Goal: Transaction & Acquisition: Purchase product/service

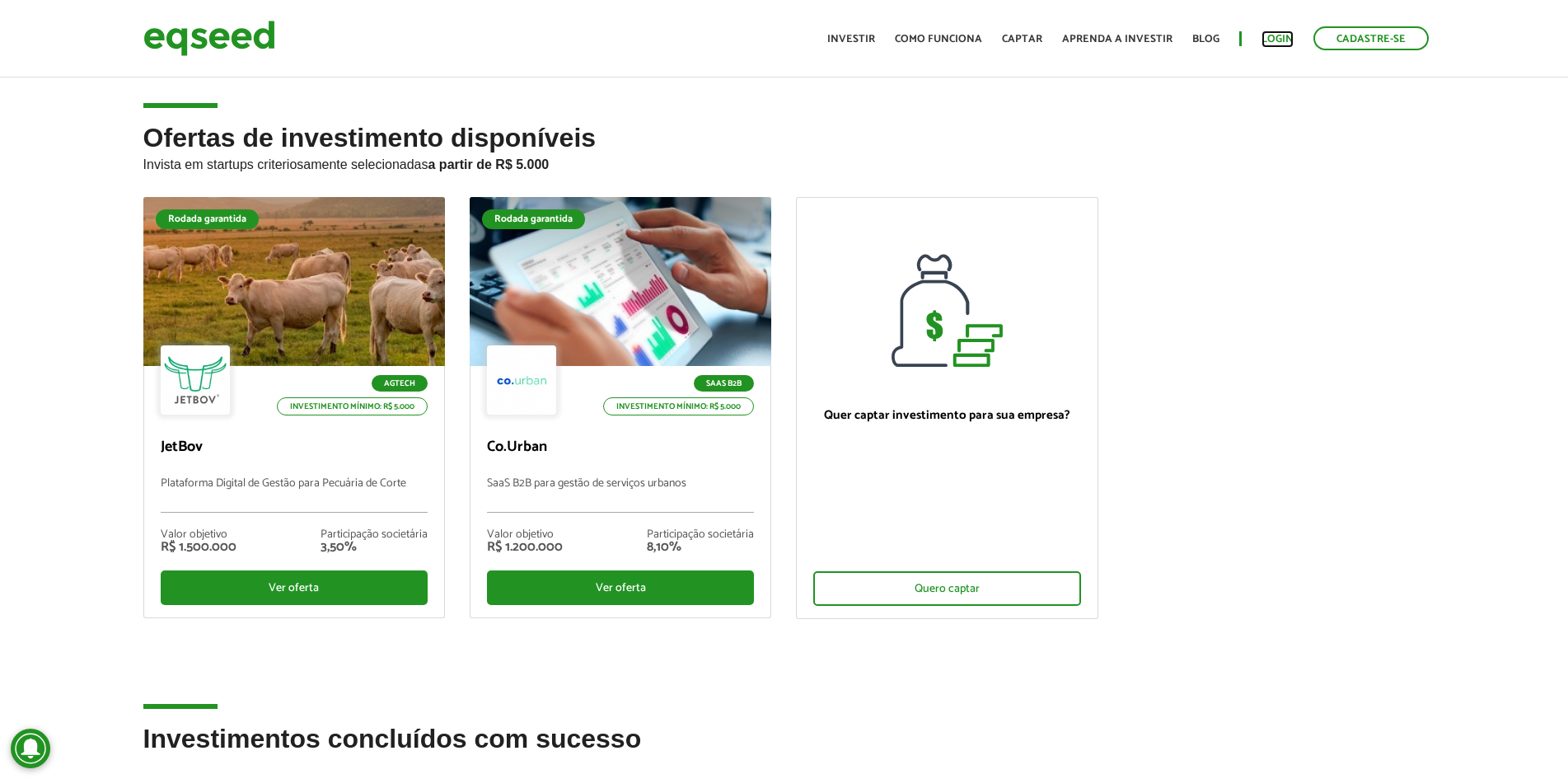
click at [1264, 43] on link "Login" at bounding box center [1278, 38] width 32 height 11
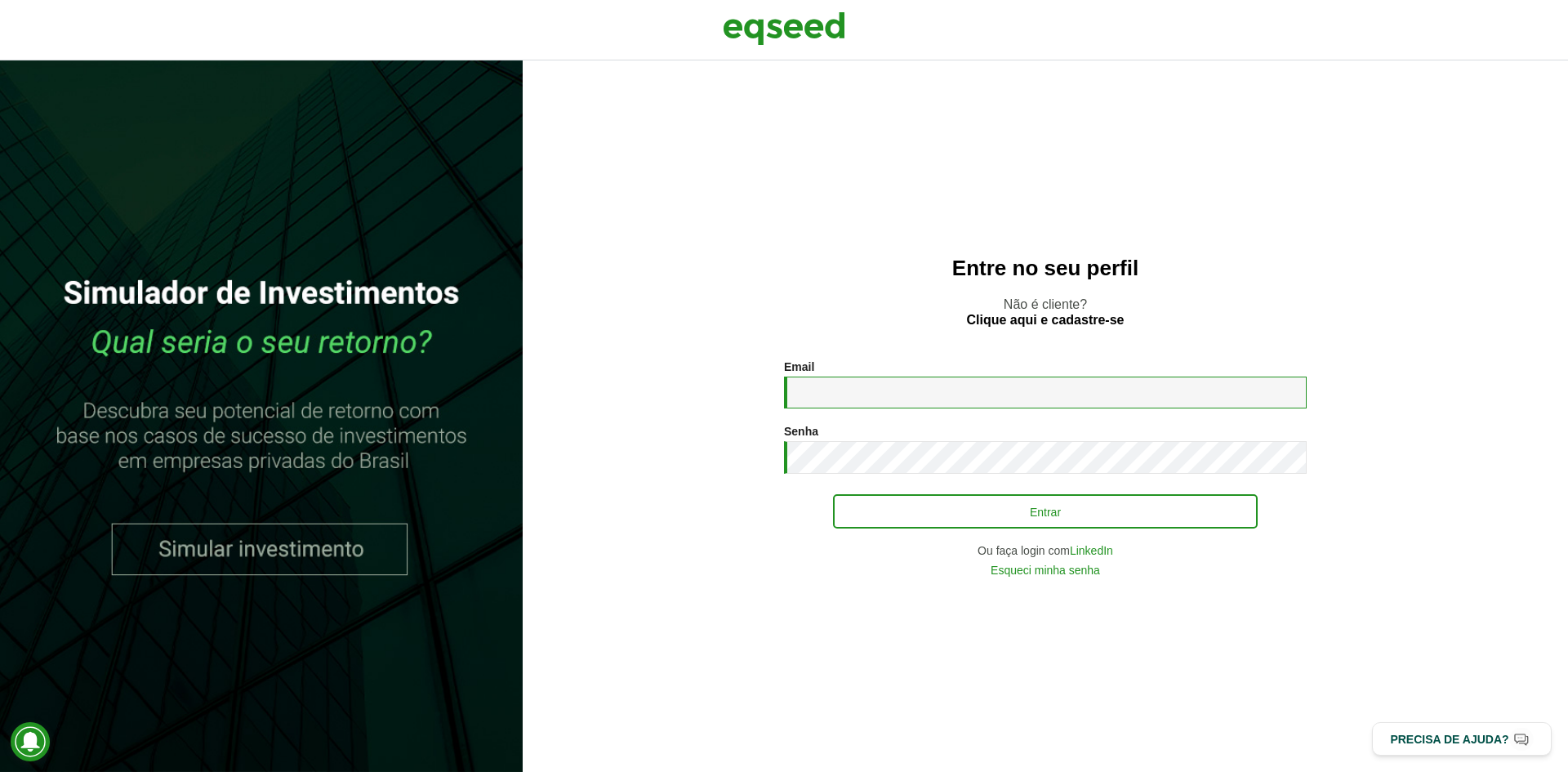
type input "**********"
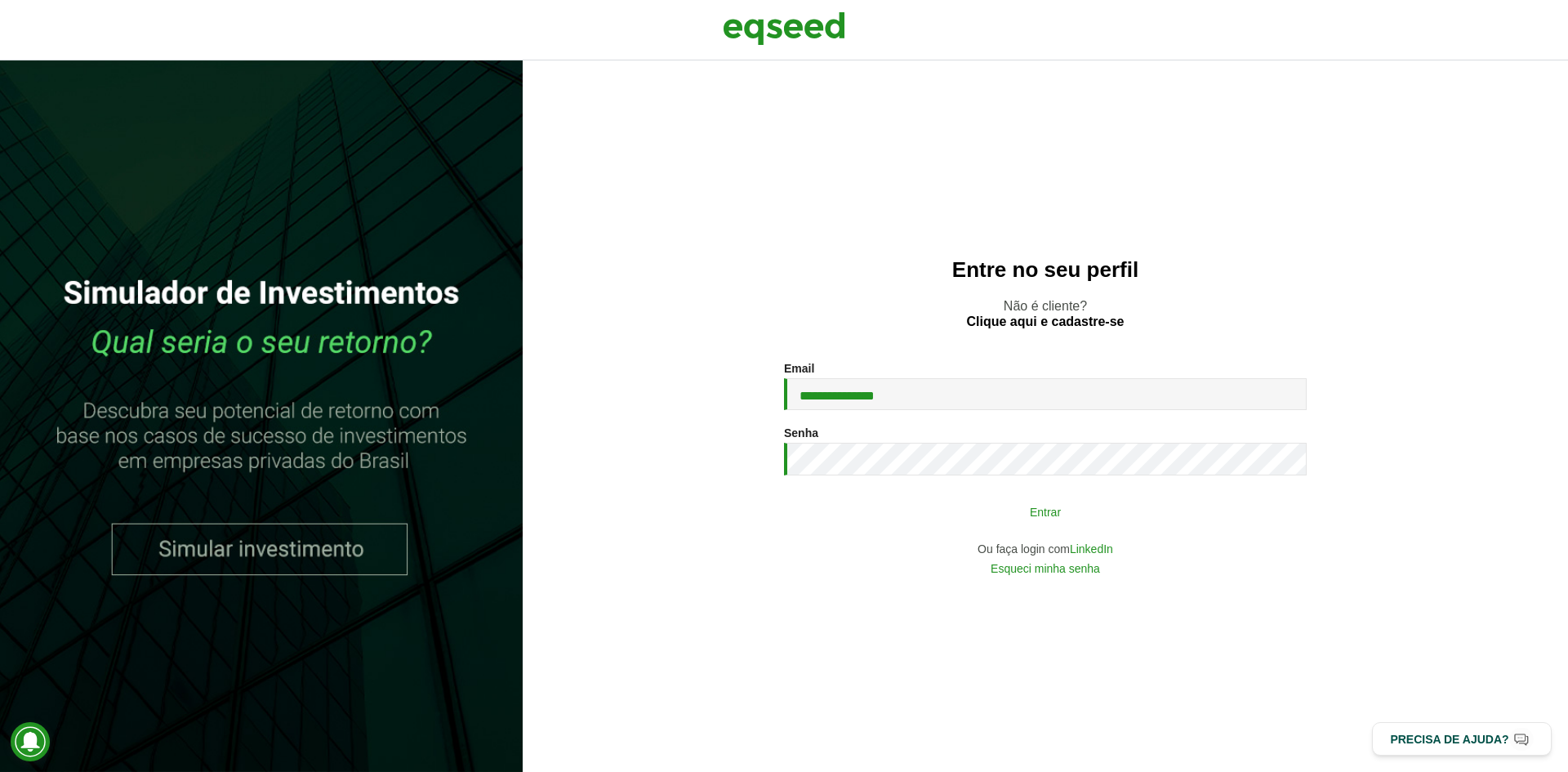
click at [1035, 524] on button "Entrar" at bounding box center [1045, 511] width 424 height 31
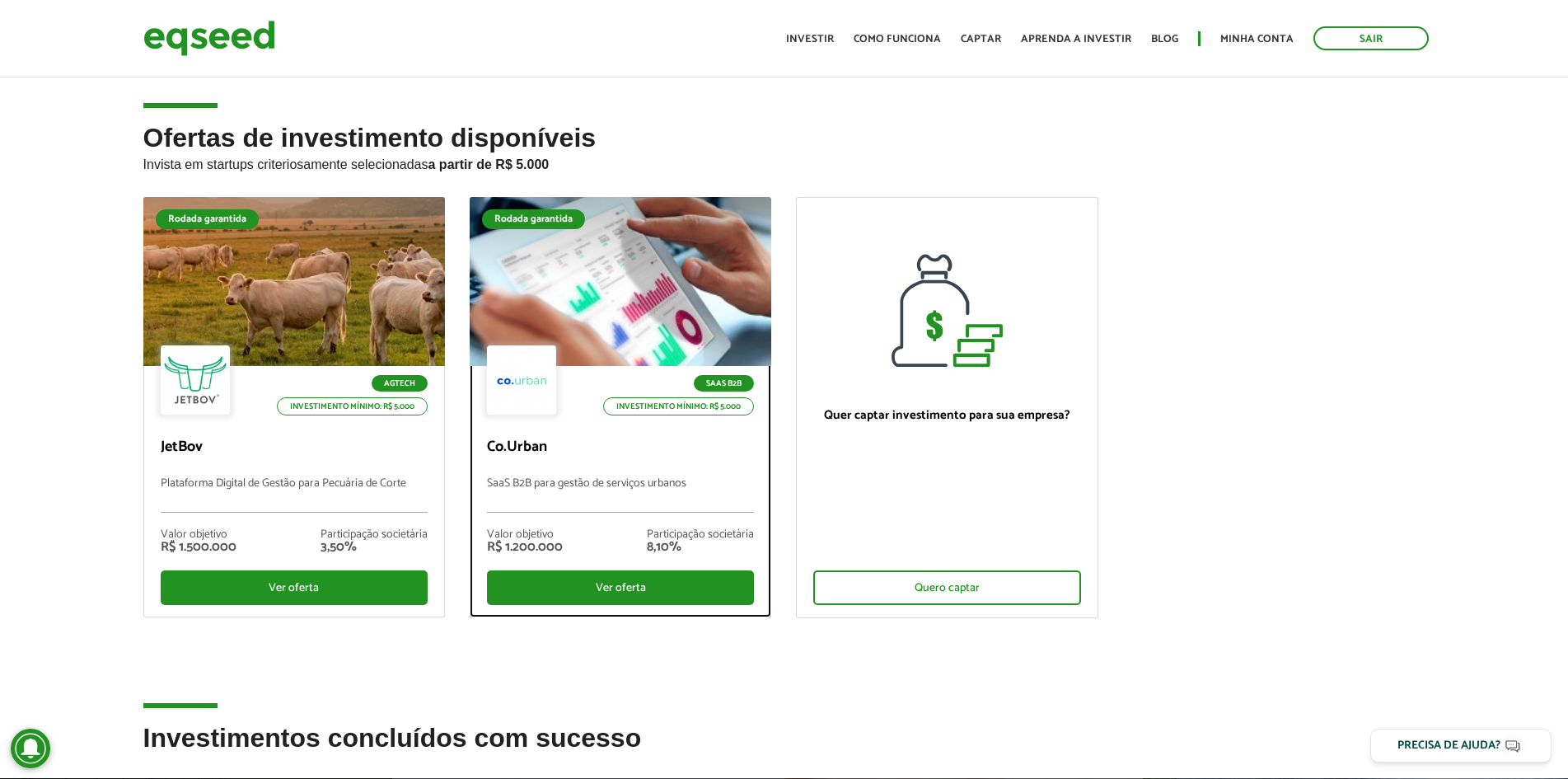
click at [687, 251] on div at bounding box center [621, 282] width 363 height 202
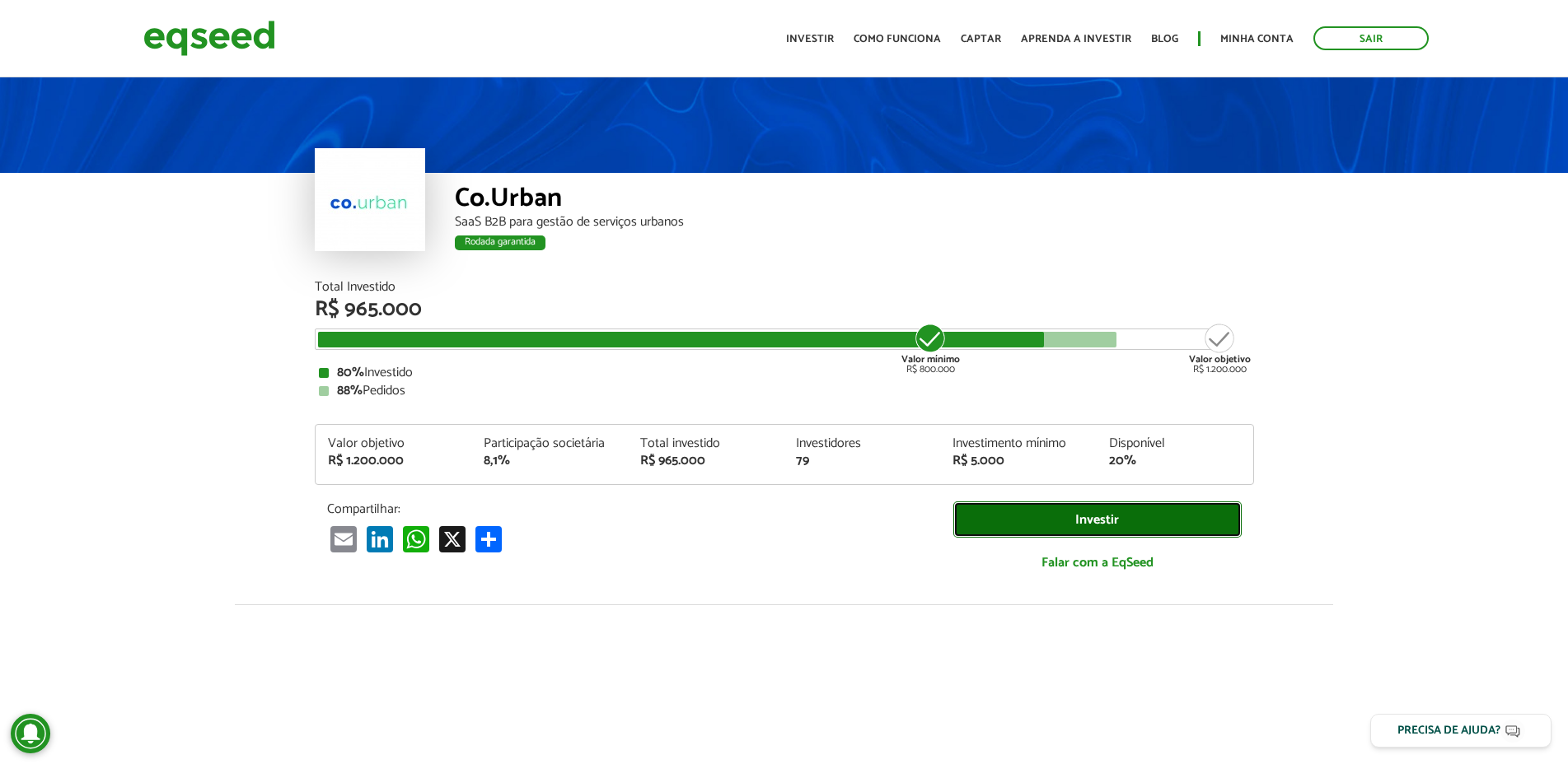
click at [1075, 527] on link "Investir" at bounding box center [1097, 520] width 289 height 37
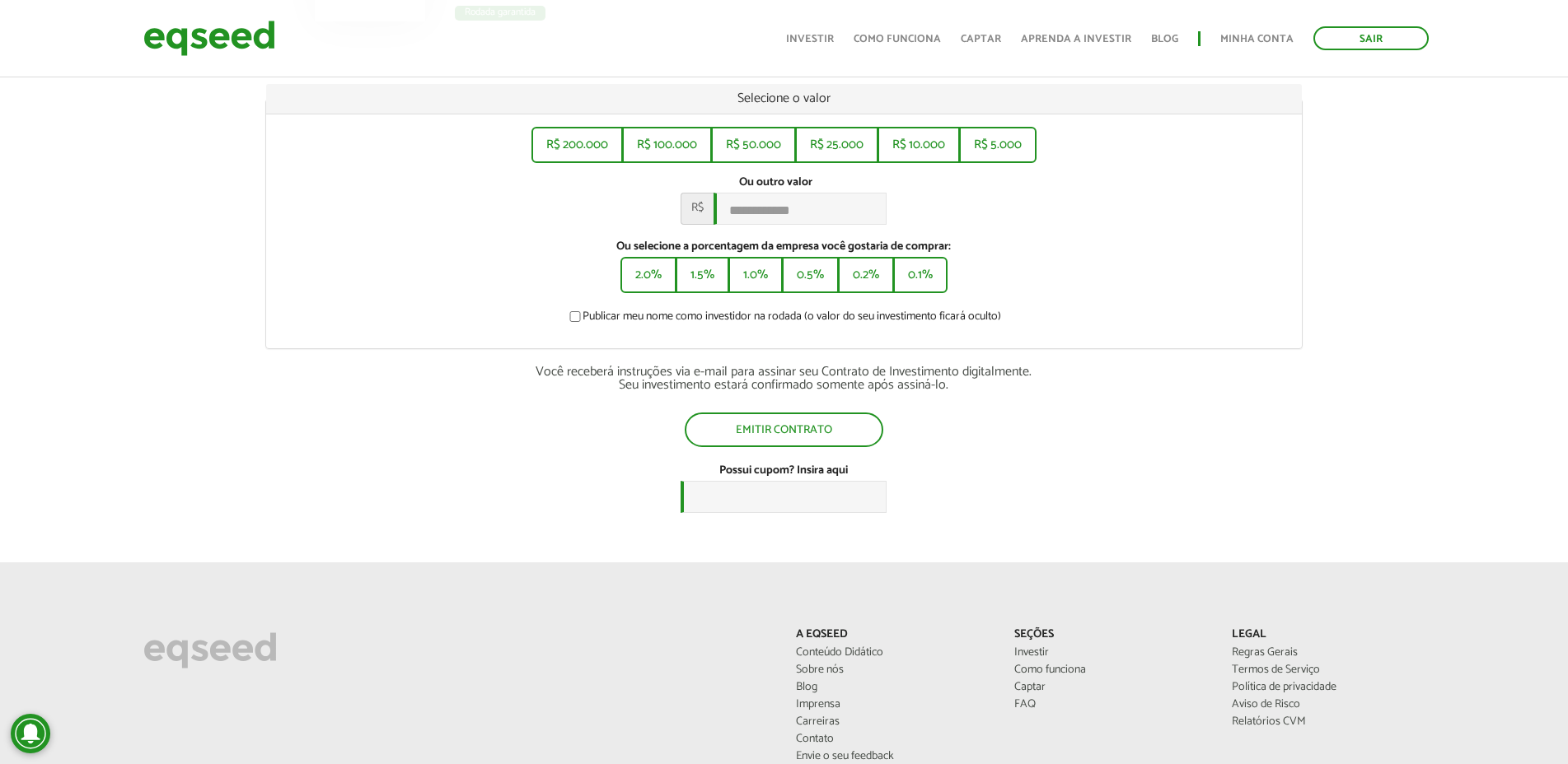
scroll to position [247, 0]
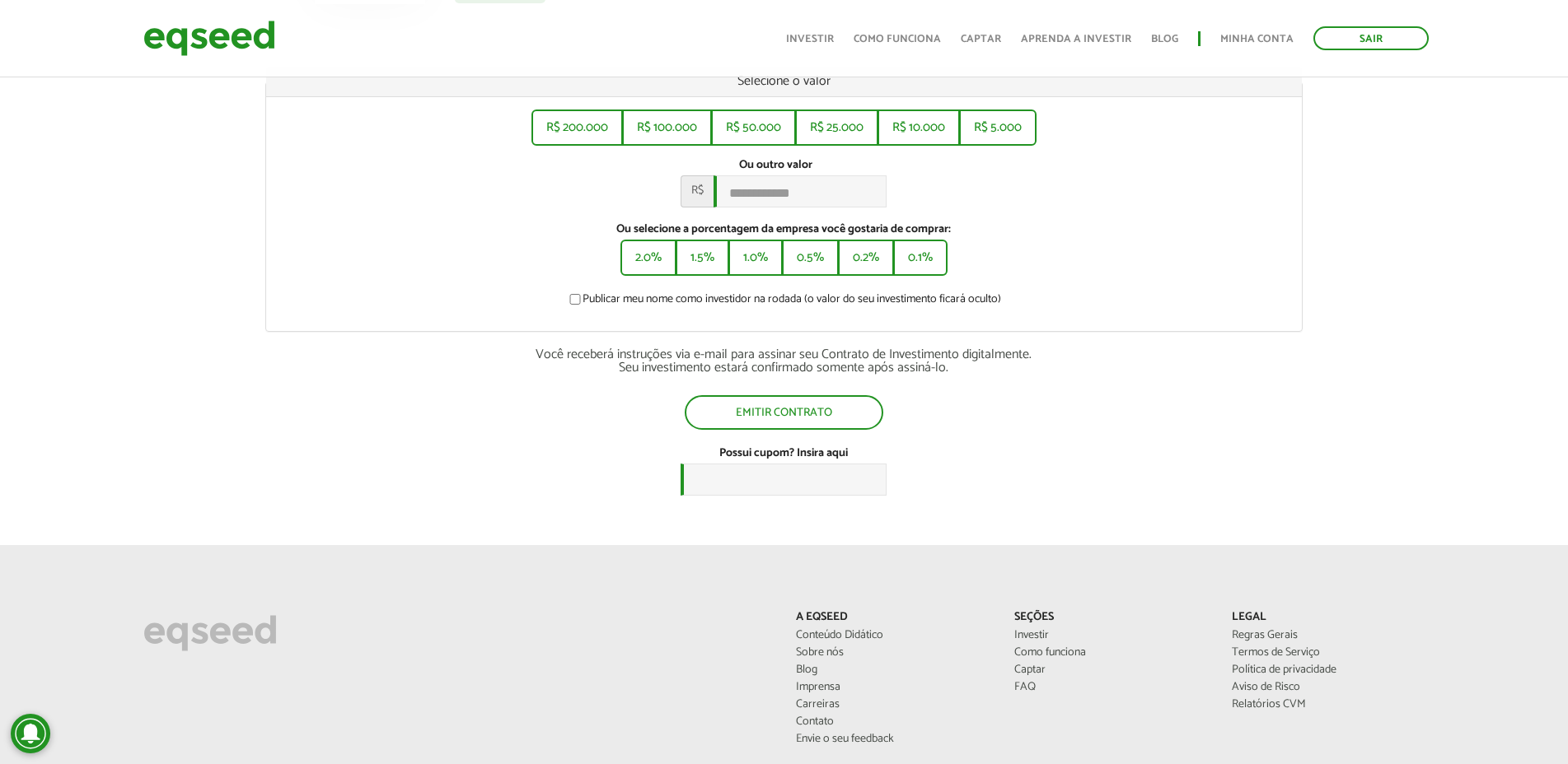
drag, startPoint x: 0, startPoint y: 0, endPoint x: 1355, endPoint y: 379, distance: 1407.0
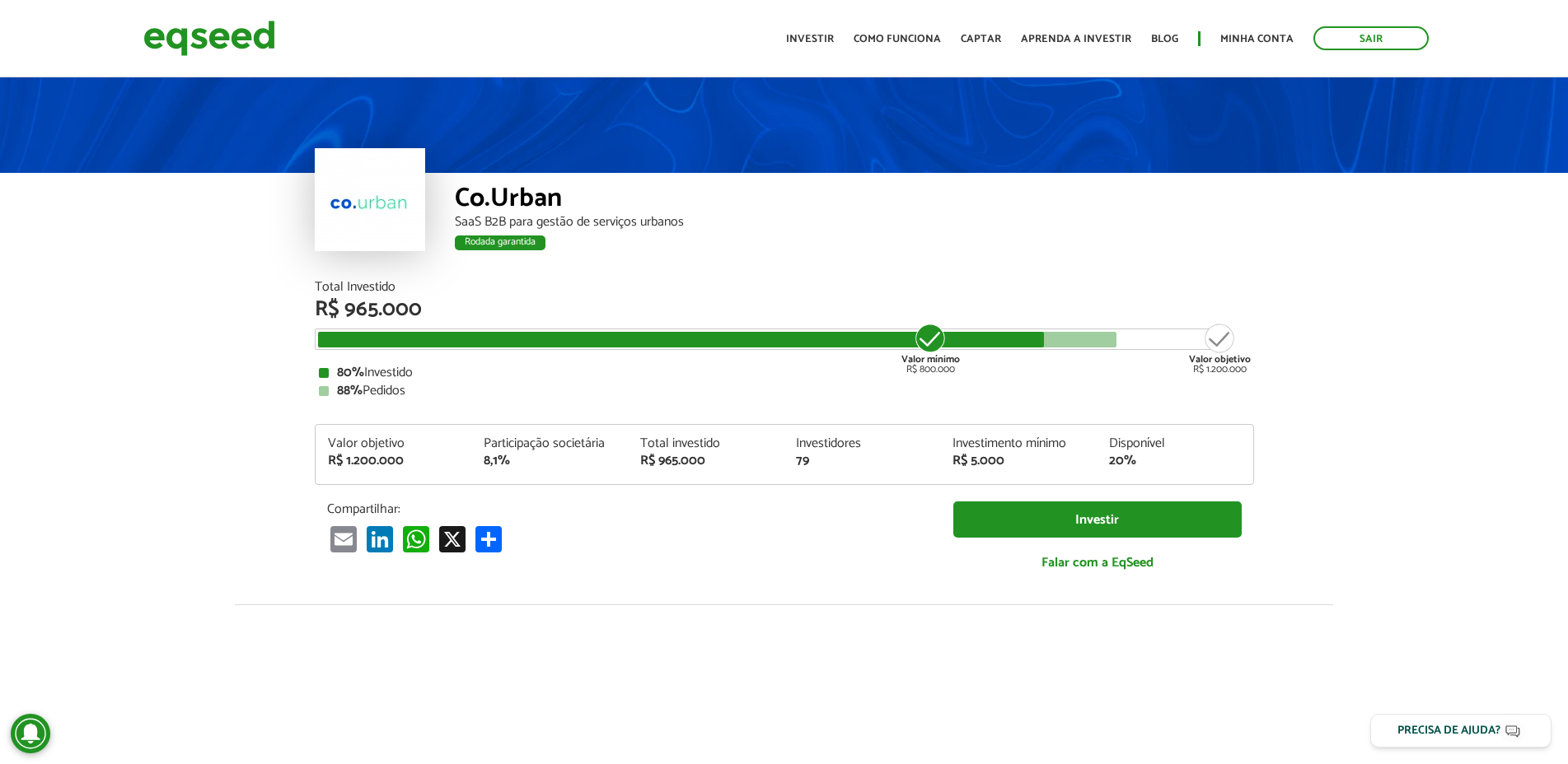
click at [900, 228] on div "SaaS B2B para gestão de serviços urbanos" at bounding box center [855, 222] width 799 height 13
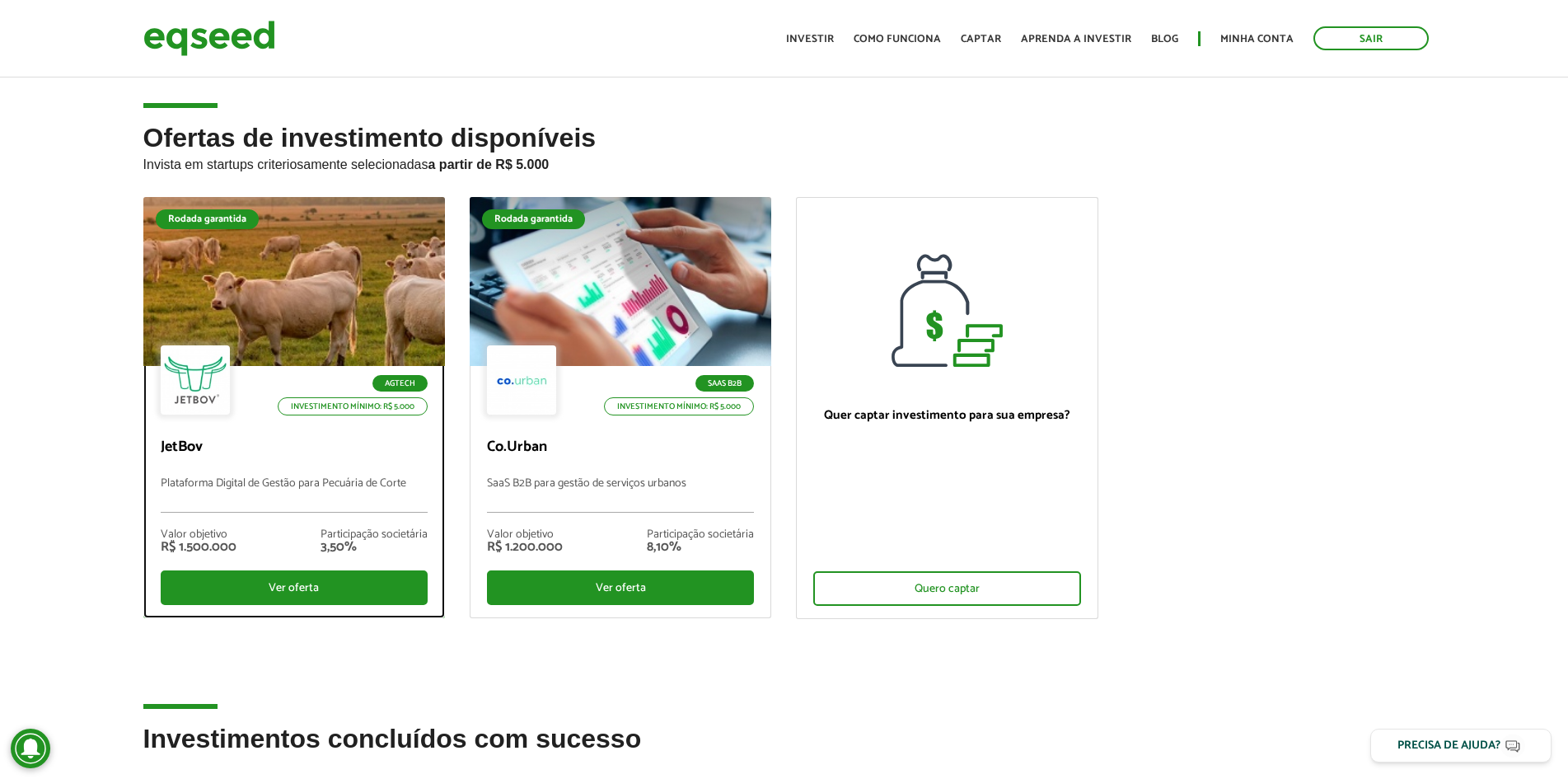
click at [298, 289] on div at bounding box center [294, 282] width 363 height 202
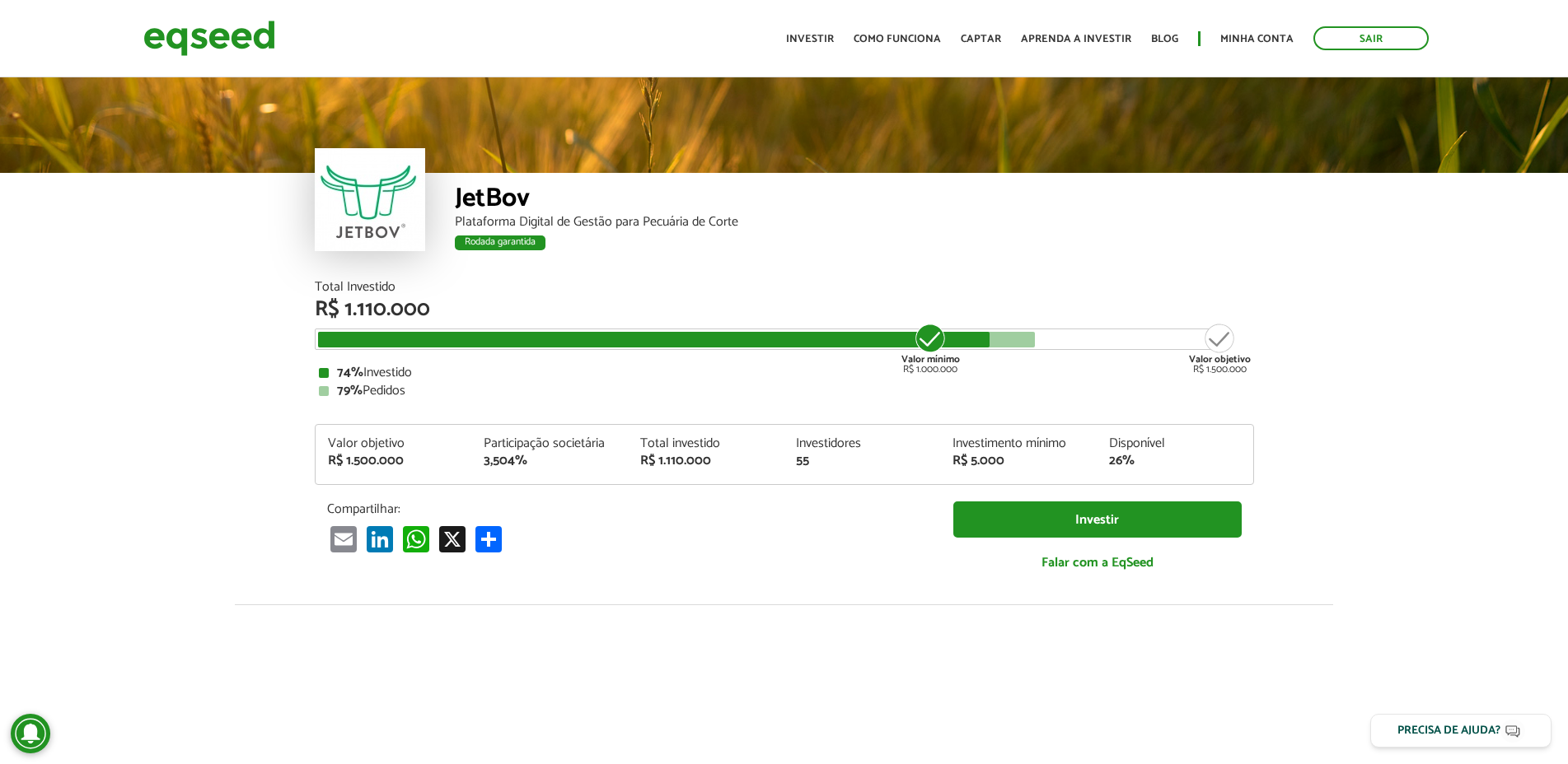
scroll to position [1793, 0]
